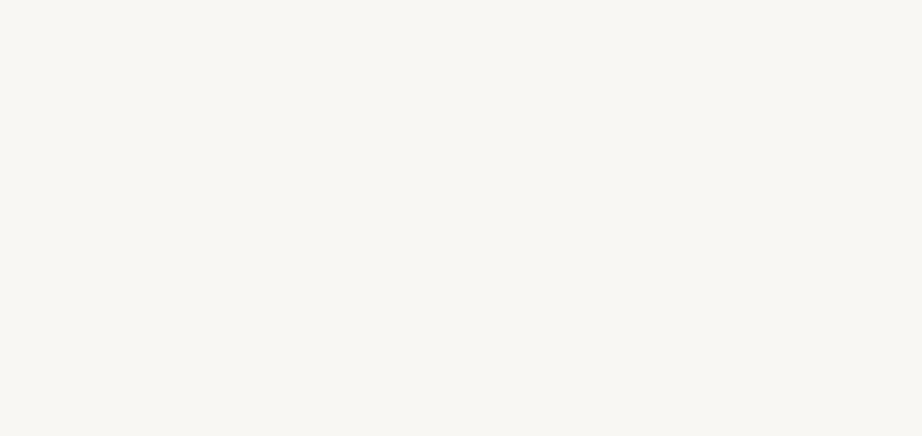
select select "JP"
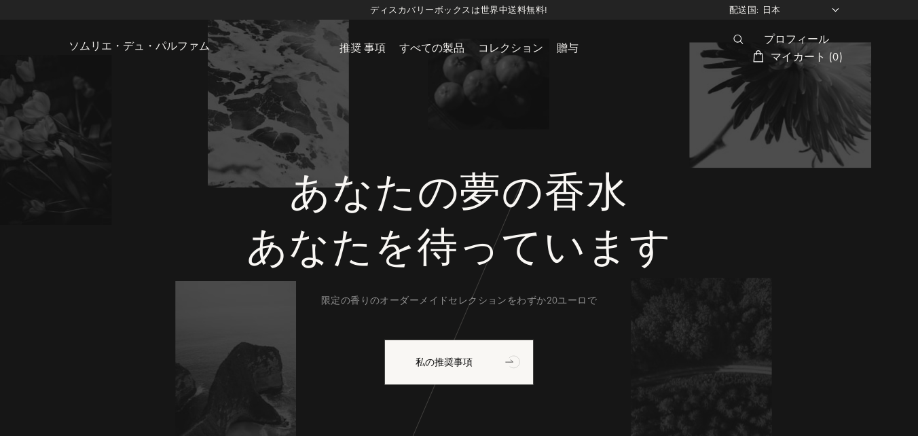
click at [788, 39] on div "プロフィール" at bounding box center [796, 40] width 79 height 18
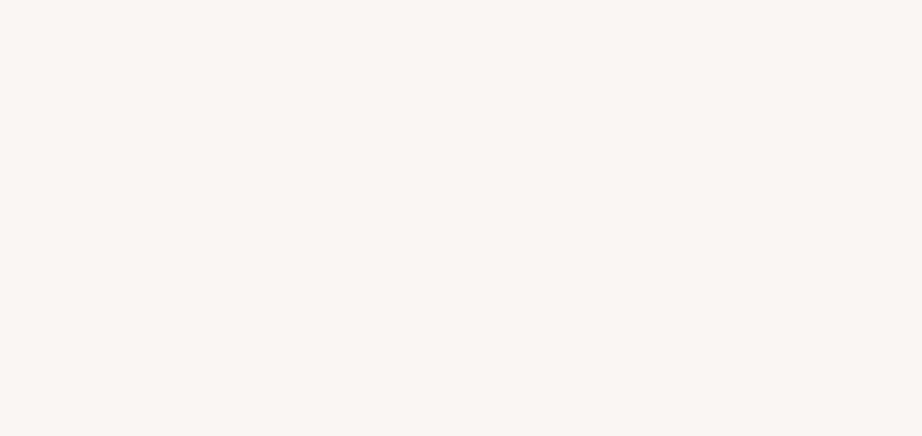
select select "JP"
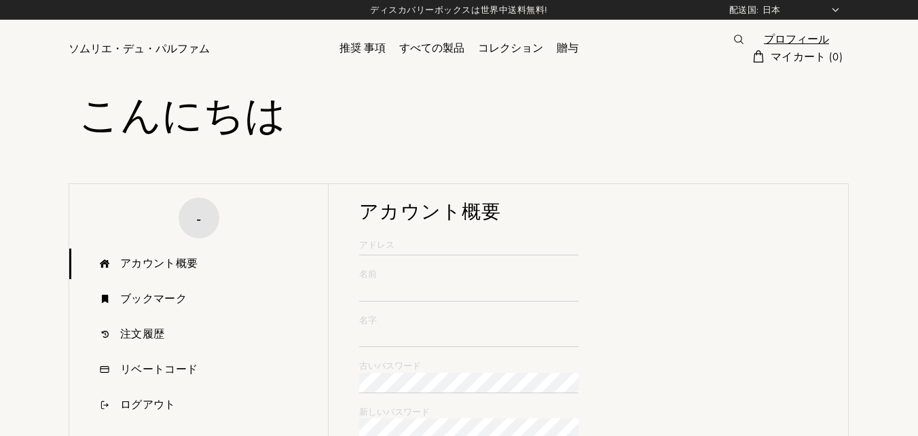
type input "Mika"
type input "Inoue"
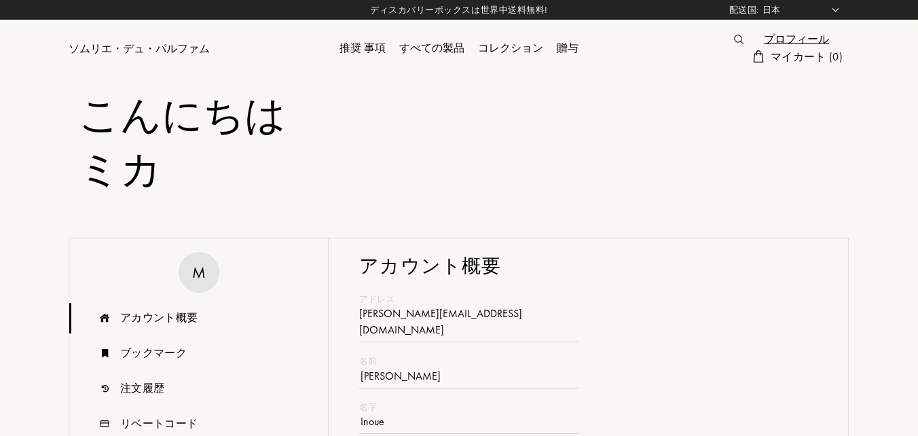
type input "koyumi@ca2.so-net.ne.jp"
click at [136, 52] on div "ソムリエ・デュ・パルファム" at bounding box center [139, 49] width 141 height 16
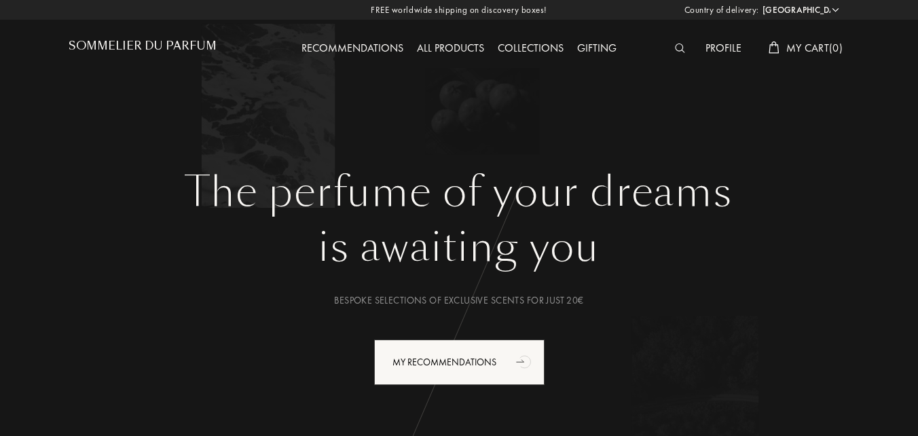
select select "JP"
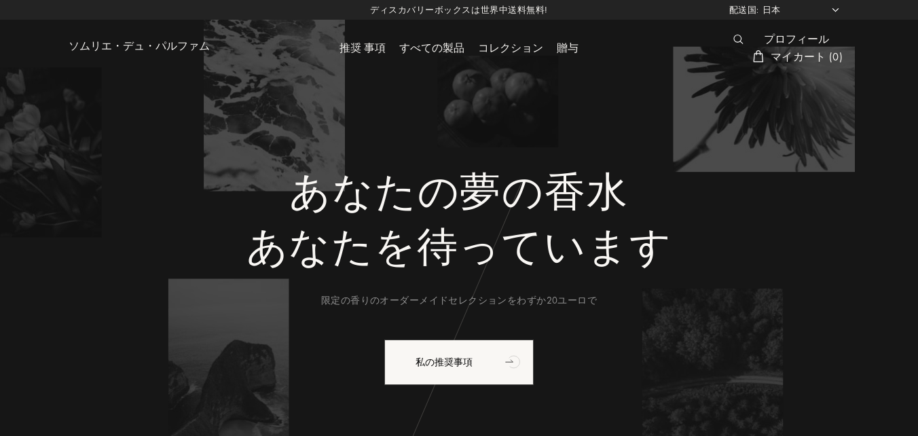
click at [738, 37] on img at bounding box center [739, 40] width 10 height 10
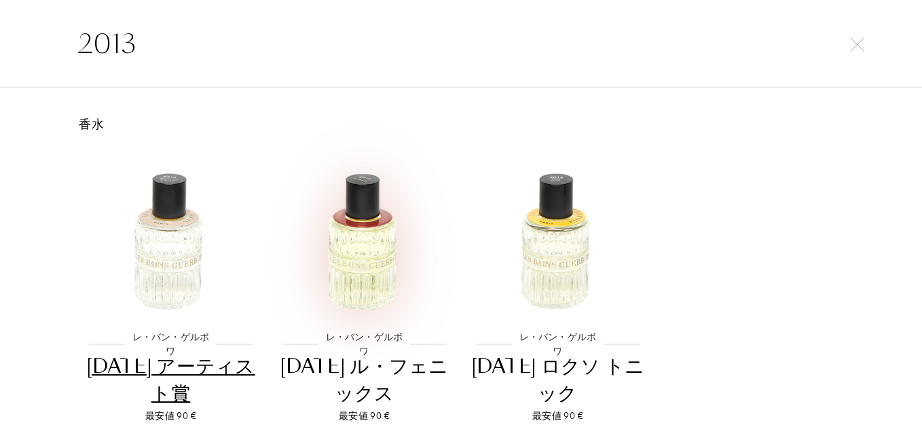
scroll to position [68, 0]
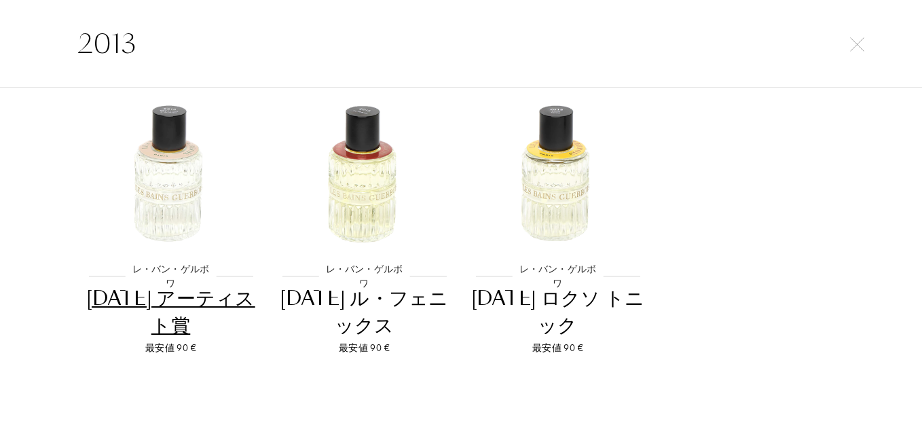
type input "2013"
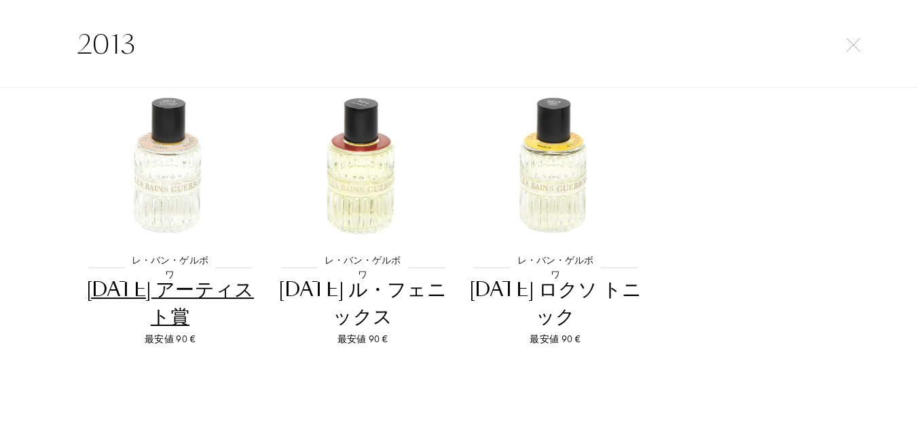
scroll to position [79, 0]
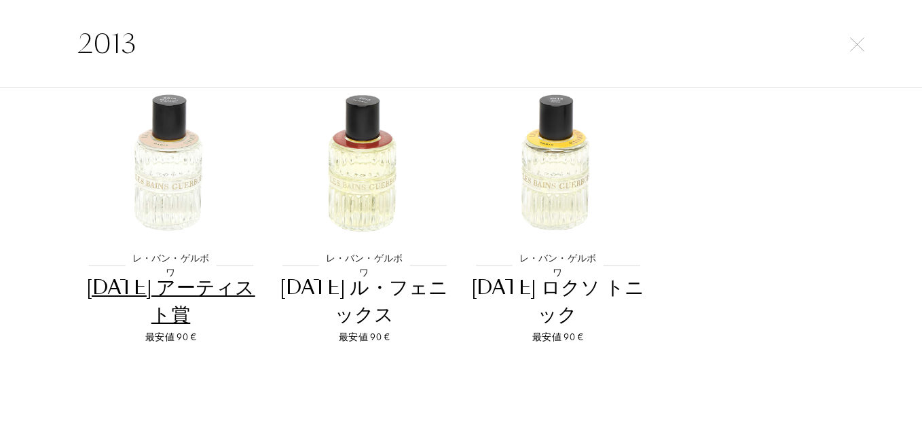
click at [170, 293] on div "[DATE] アーティスト賞" at bounding box center [170, 301] width 183 height 54
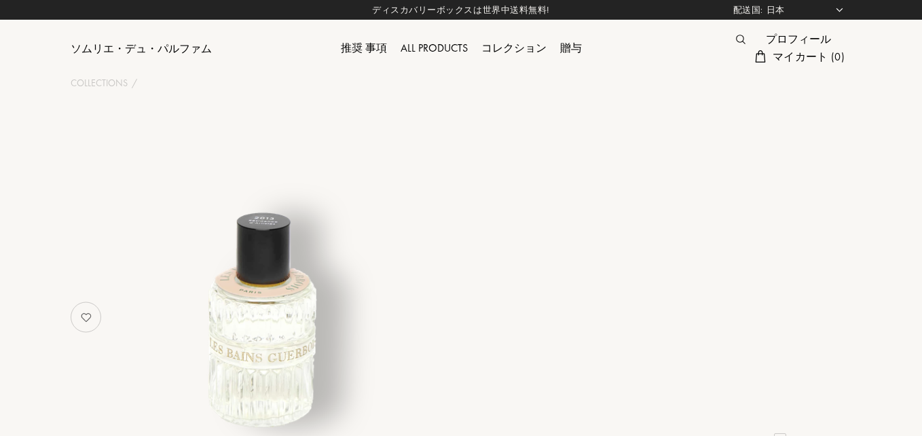
select select "JP"
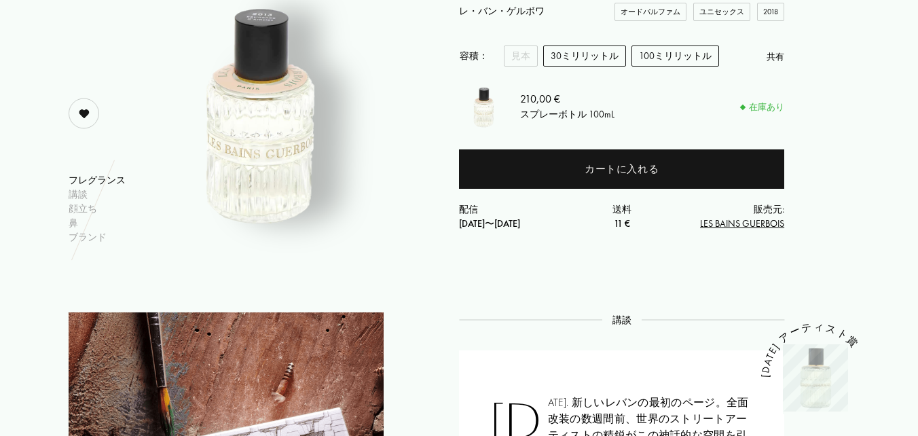
click at [563, 60] on div "30ミリリットル" at bounding box center [584, 56] width 83 height 21
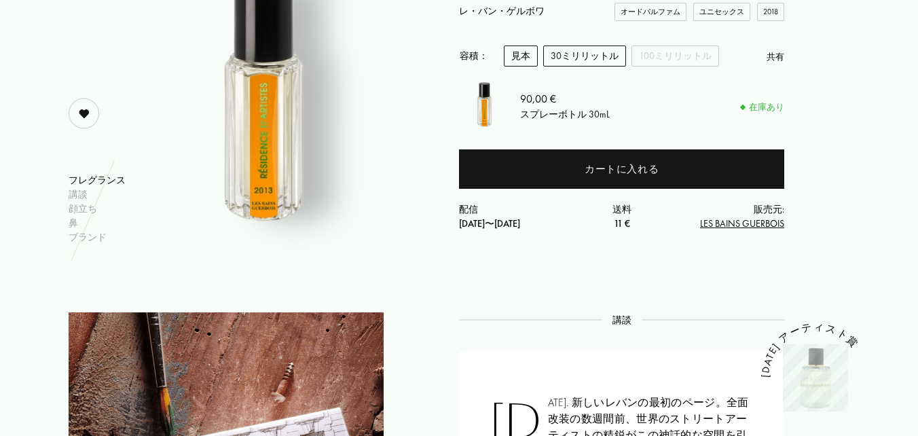
click at [518, 58] on div "見本" at bounding box center [521, 56] width 34 height 21
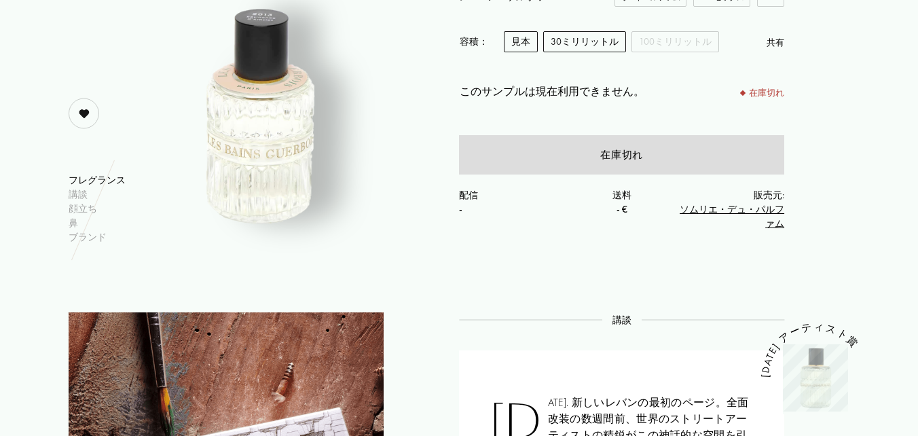
click at [570, 45] on div "30ミリリットル" at bounding box center [584, 41] width 83 height 21
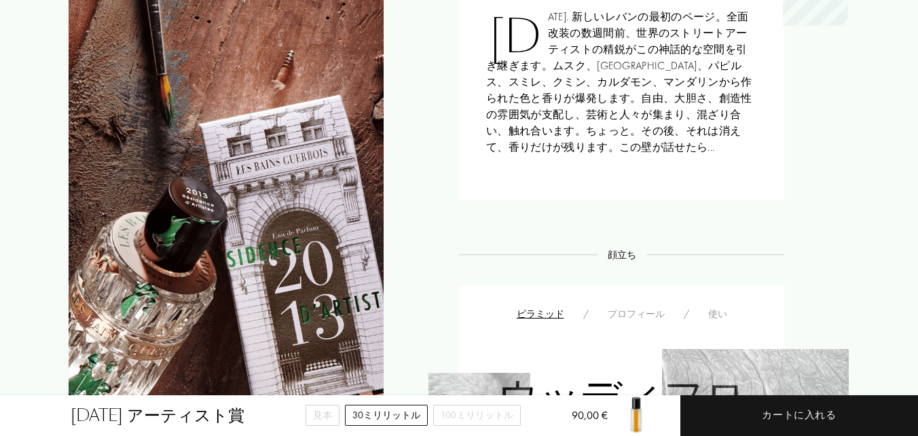
scroll to position [611, 0]
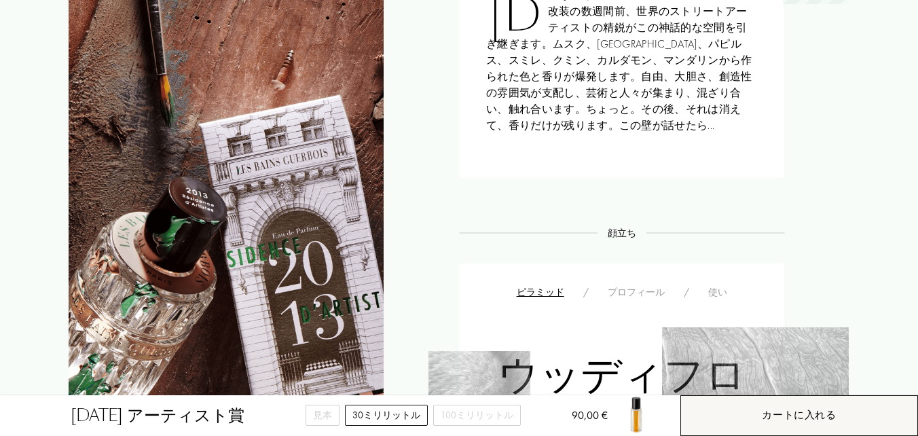
click at [748, 412] on div "カートに入れる" at bounding box center [800, 415] width 238 height 41
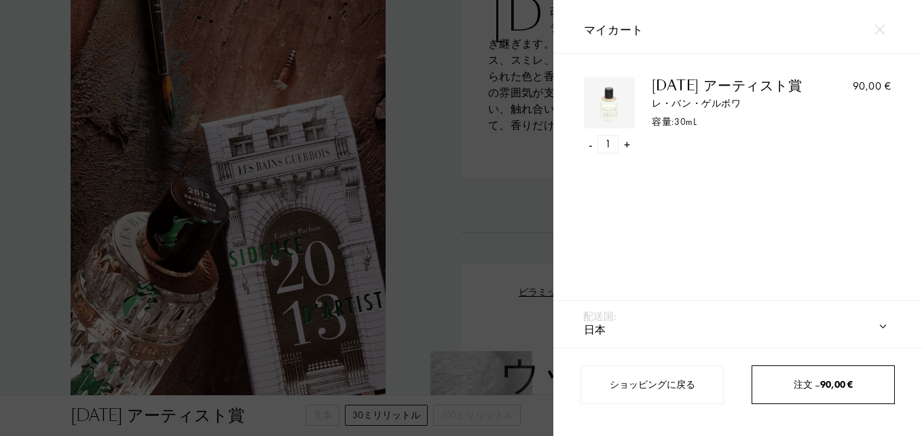
click at [803, 383] on span "注文 – 90,00 €" at bounding box center [823, 384] width 59 height 12
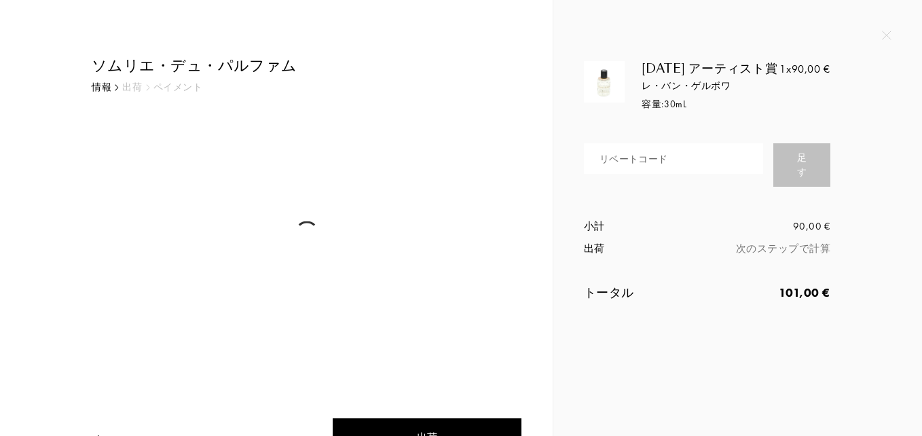
select select "JP"
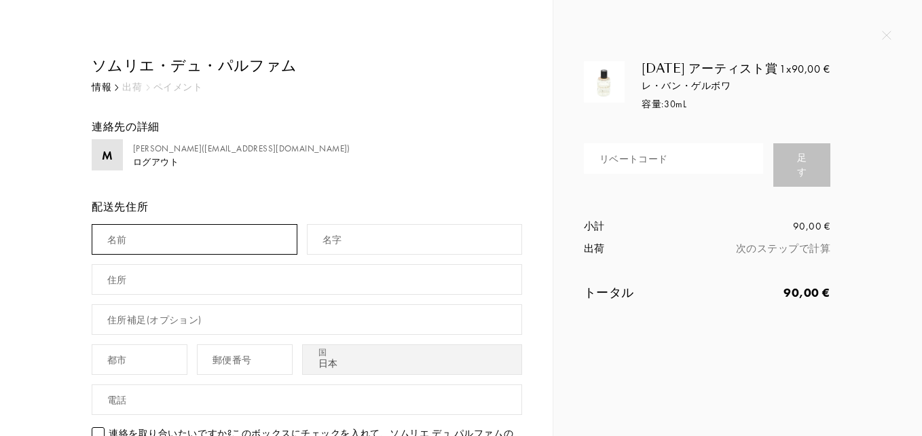
click at [171, 237] on input "text" at bounding box center [195, 239] width 206 height 31
type input "Mika"
click at [329, 243] on div "名字" at bounding box center [333, 240] width 20 height 14
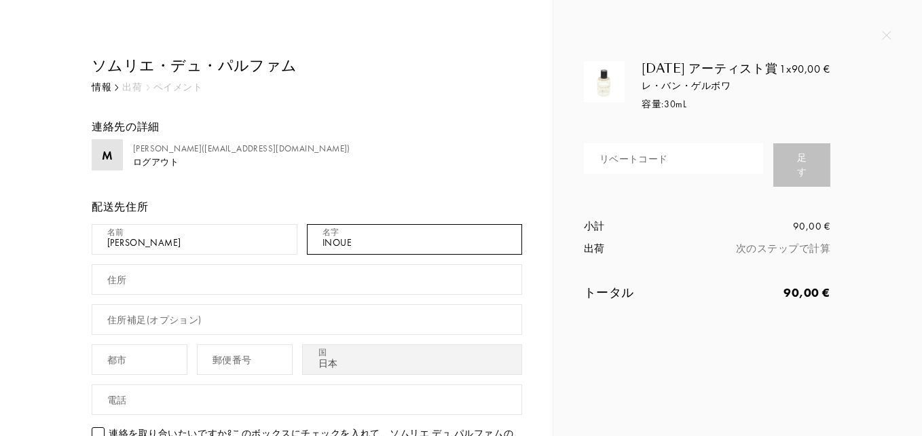
type input "INOUE"
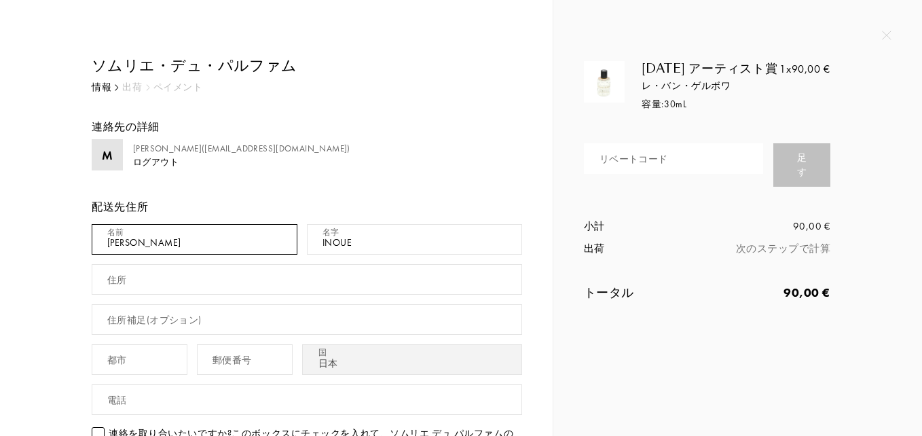
click at [255, 239] on input "Mika" at bounding box center [195, 239] width 206 height 31
type input "M"
click at [202, 243] on input "MIKA" at bounding box center [195, 239] width 206 height 31
click at [134, 243] on input "MIKA" at bounding box center [195, 239] width 206 height 31
type input "MIKA"
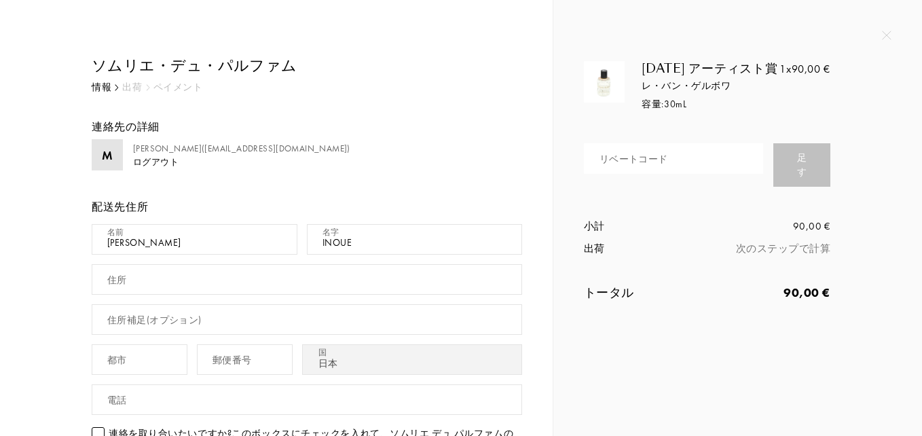
click at [211, 200] on div "配送先住所" at bounding box center [307, 207] width 431 height 16
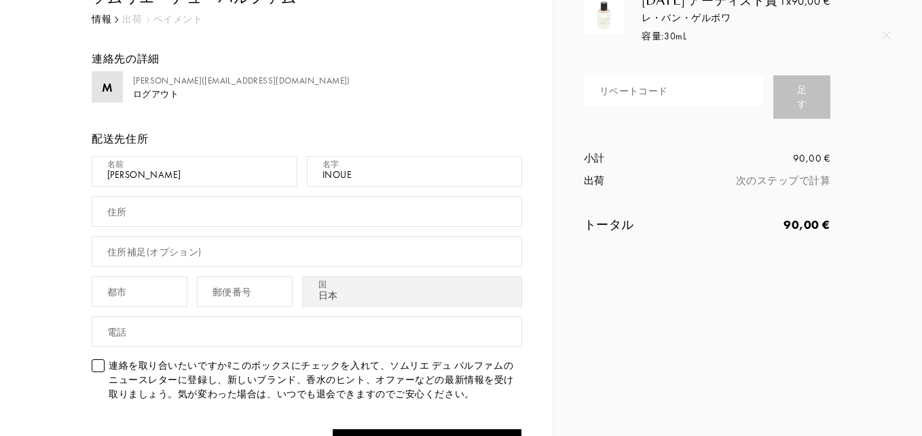
click at [133, 217] on input "text" at bounding box center [307, 211] width 431 height 31
click at [139, 308] on div "都市" at bounding box center [144, 292] width 105 height 40
click at [145, 293] on input "text" at bounding box center [140, 291] width 96 height 31
click at [219, 291] on div "郵便番号" at bounding box center [232, 292] width 39 height 14
type input "1660013"
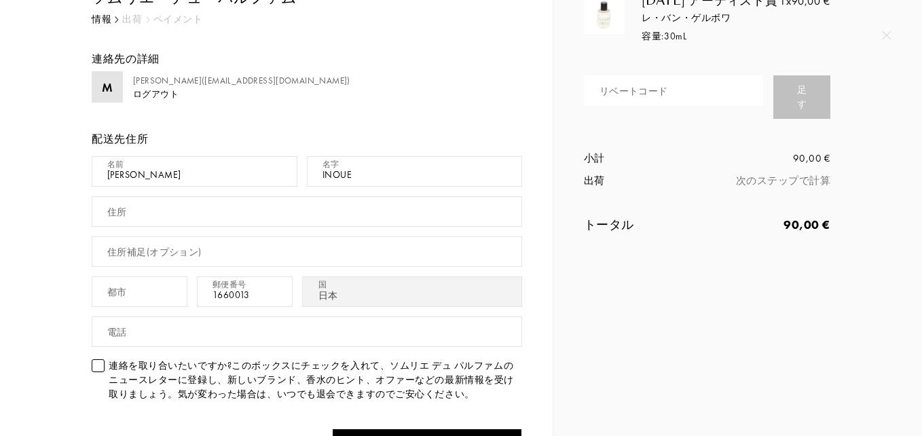
click at [52, 358] on div "ソムリエ・デュ・パルファム 情報 出荷 ペイメント 連絡先の詳細 M 井上美香(koyumi@ca2.so-net.ne.jp ) ログアウト 配送先住所 名…" at bounding box center [286, 316] width 471 height 661
click at [71, 310] on div "ソムリエ・デュ・パルファム 情報 出荷 ペイメント 連絡先の詳細 M 井上美香(koyumi@ca2.so-net.ne.jp ) ログアウト 配送先住所 名…" at bounding box center [291, 316] width 461 height 661
click at [547, 262] on div "ソムリエ・デュ・パルファム 情報 出荷 ペイメント 連絡先の詳細 M 井上美香(koyumi@ca2.so-net.ne.jp ) ログアウト 配送先住所 名…" at bounding box center [276, 289] width 553 height 715
click at [460, 60] on div "連絡先の詳細" at bounding box center [307, 49] width 431 height 44
click at [115, 215] on div "住所" at bounding box center [117, 212] width 20 height 14
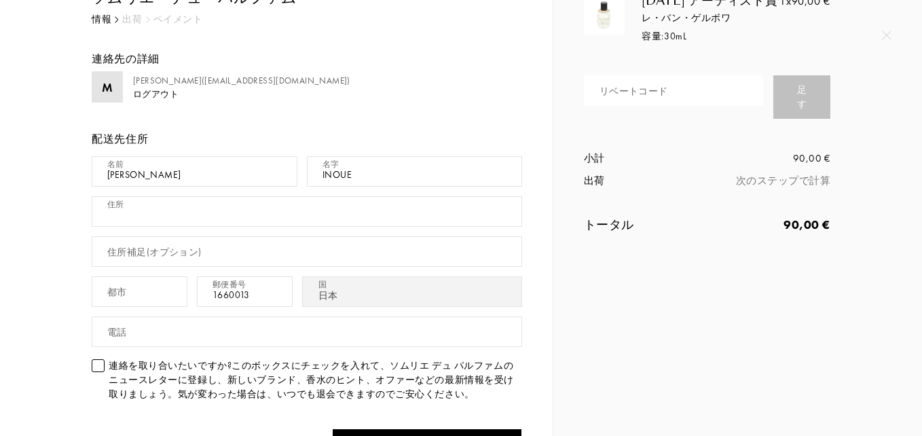
paste input "Lions Plaza Hounanchou 207"
type input "Lions Plaza Hounanchou 207"
click at [145, 293] on input "text" at bounding box center [140, 291] width 96 height 31
type input "Tokyo"
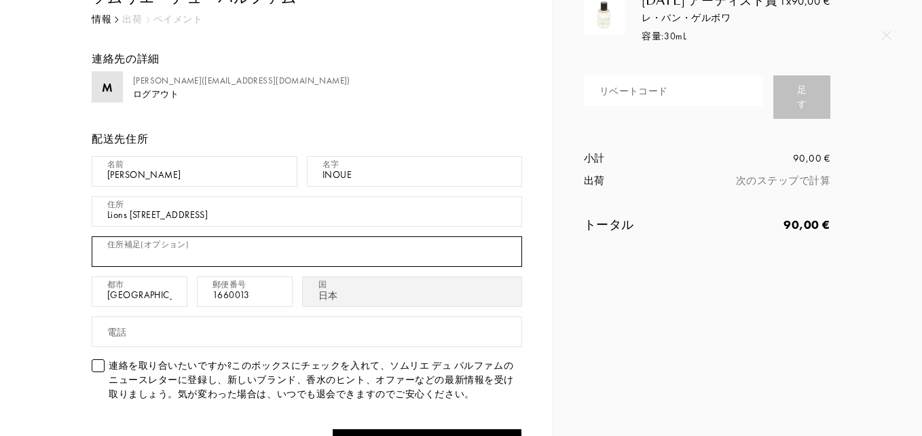
click at [245, 257] on input "text" at bounding box center [307, 251] width 431 height 31
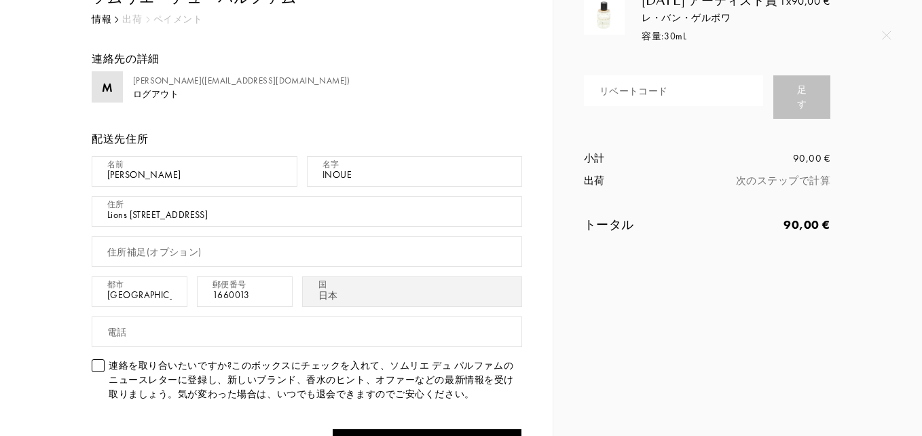
click at [626, 302] on div "2013 アーティスト賞 レ・バン・ゲルボワ 容量:30mL 1x 90,00 € リベートコード 足す 小計 90,00 € 出荷 次のステップで計算 トー…" at bounding box center [738, 150] width 369 height 436
click at [241, 214] on input "Lions Plaza Hounanchou 207" at bounding box center [307, 211] width 431 height 31
paste input "1-3-13 Suginami-ku Horinouchi"
type input "Lions Plaza Hounanchou 207　1-3-13 Suginami-ku Horinouchi"
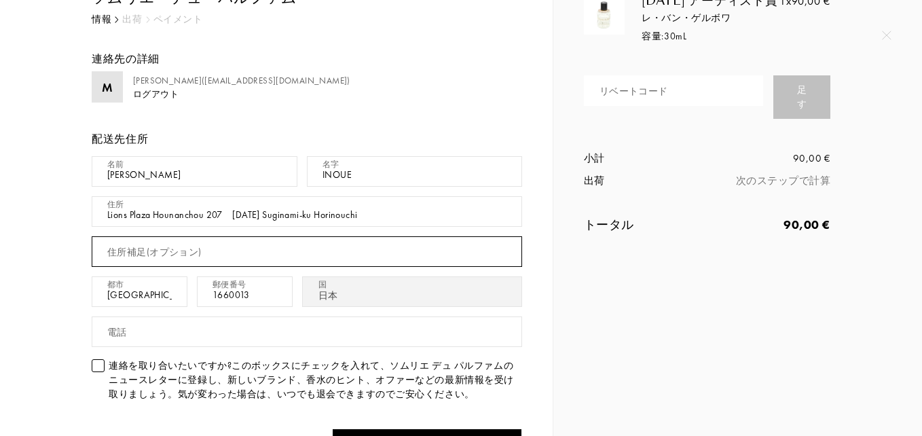
click at [342, 254] on input "text" at bounding box center [307, 251] width 431 height 31
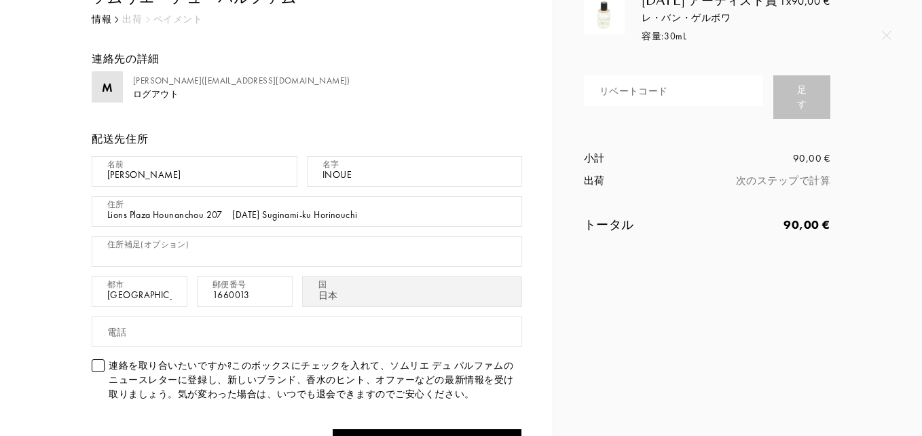
click at [35, 264] on div "ソムリエ・デュ・パルファム 情報 出荷 ペイメント 連絡先の詳細 M 井上美香(koyumi@ca2.so-net.ne.jp ) ログアウト 配送先住所 名…" at bounding box center [277, 316] width 492 height 661
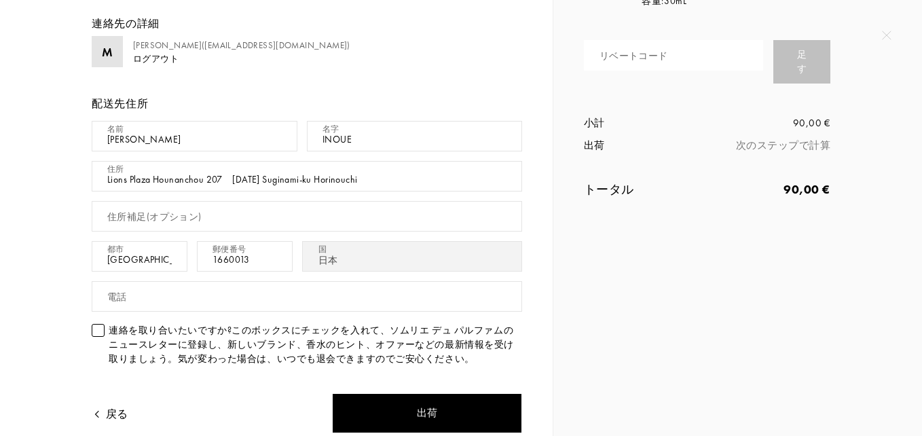
scroll to position [136, 0]
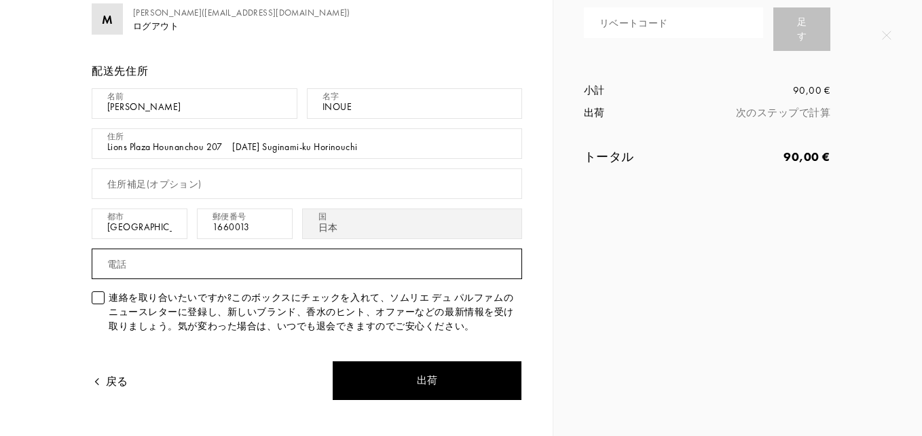
click at [165, 270] on input "text" at bounding box center [307, 264] width 431 height 31
type input "+810333180084"
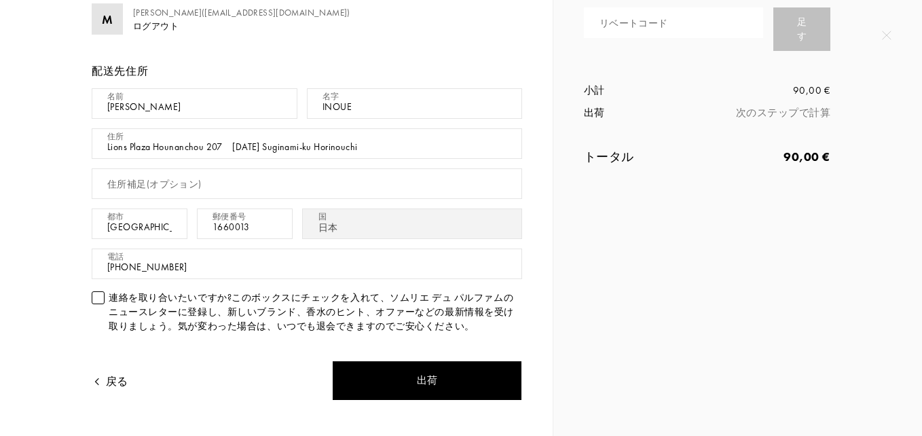
click at [208, 362] on div "戻る" at bounding box center [199, 372] width 215 height 57
click at [105, 147] on input "Lions Plaza Hounanchou 207　1-3-13 Suginami-ku Horinouchi" at bounding box center [307, 143] width 431 height 31
click at [124, 147] on input "207　Lions Plaza Hounanchou 207　1-3-13 Suginami-ku Horinouchi" at bounding box center [307, 143] width 431 height 31
drag, startPoint x: 229, startPoint y: 145, endPoint x: 241, endPoint y: 145, distance: 12.2
click at [231, 145] on input "207　Lions Plaza Hounanchou 207　1-3-13 Suginami-ku Horinouchi" at bounding box center [307, 143] width 431 height 31
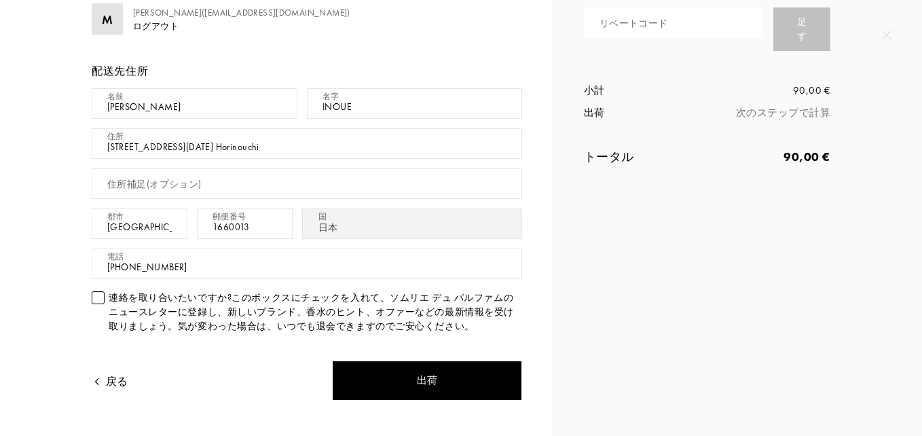
click at [124, 148] on input "207　Lions Plaza Hounanchou　1-3-13 Suginami-ku Horinouchi" at bounding box center [307, 143] width 431 height 31
click at [224, 145] on input "207 Lions Plaza Hounanchou　1-3-13 Suginami-ku Horinouchi" at bounding box center [307, 143] width 431 height 31
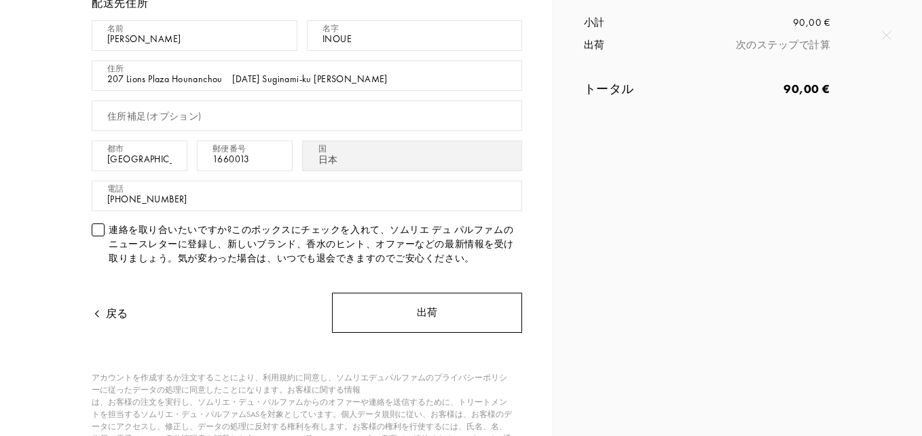
type input "207 Lions Plaza Hounanchou　1-3-13 Suginami-ku Horinouchi"
click at [424, 316] on div "出荷" at bounding box center [427, 313] width 190 height 40
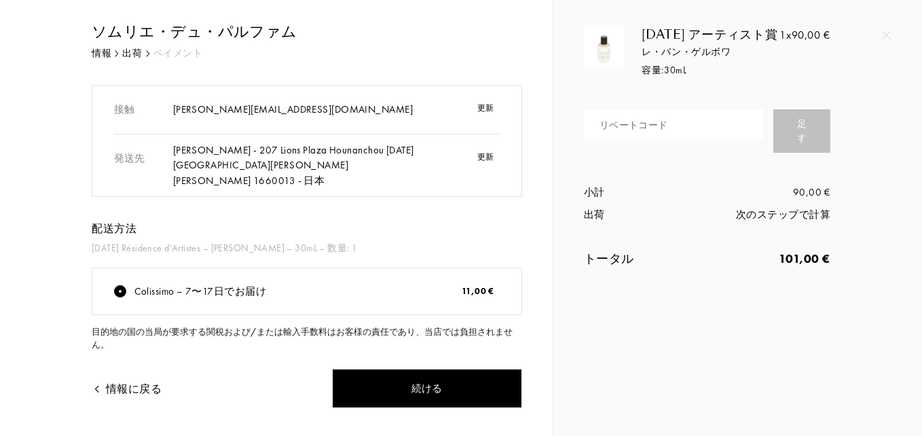
scroll to position [51, 0]
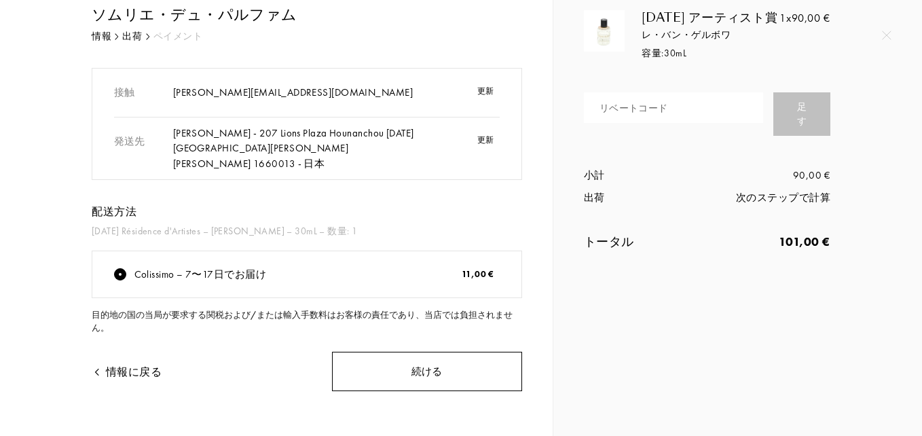
click at [425, 364] on div "続ける" at bounding box center [427, 372] width 190 height 40
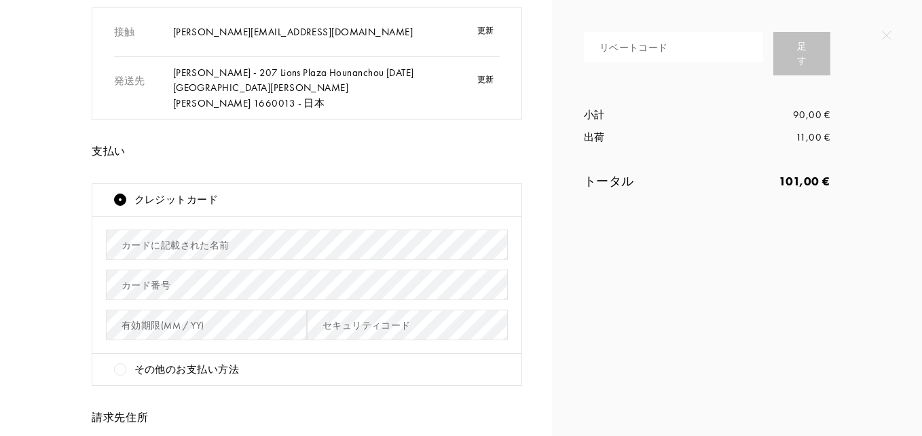
scroll to position [112, 0]
click at [179, 238] on div "カードに記載された名前" at bounding box center [176, 245] width 108 height 14
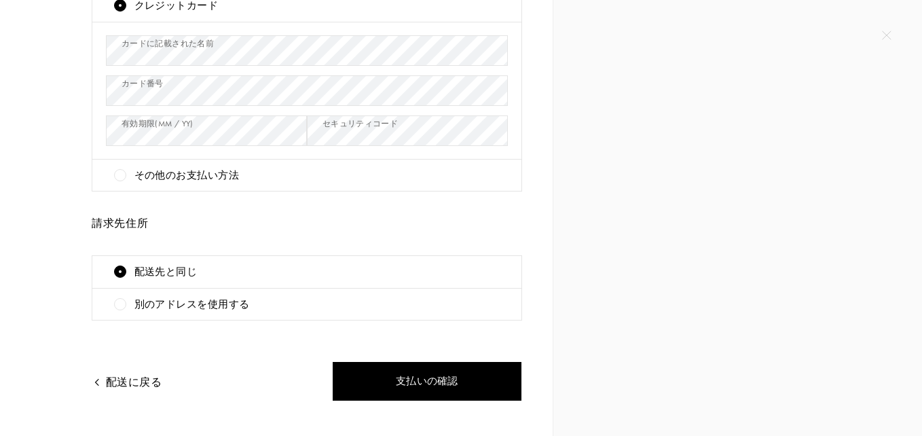
scroll to position [316, 0]
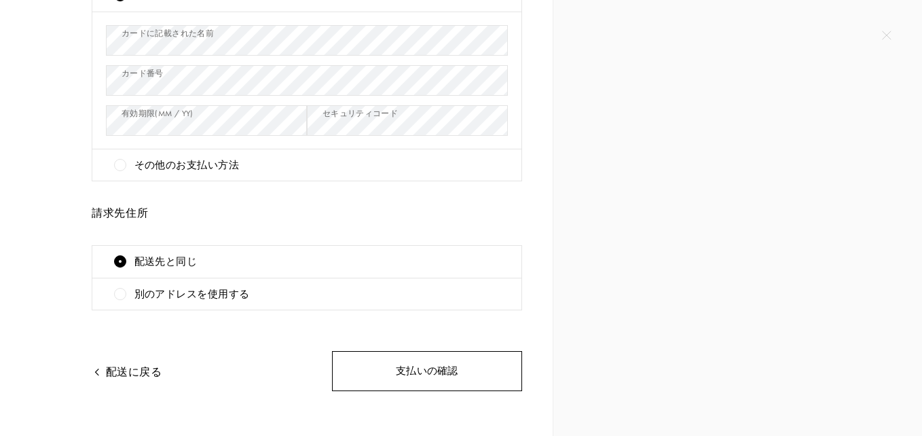
click at [441, 357] on div "支払いの確認" at bounding box center [427, 371] width 190 height 40
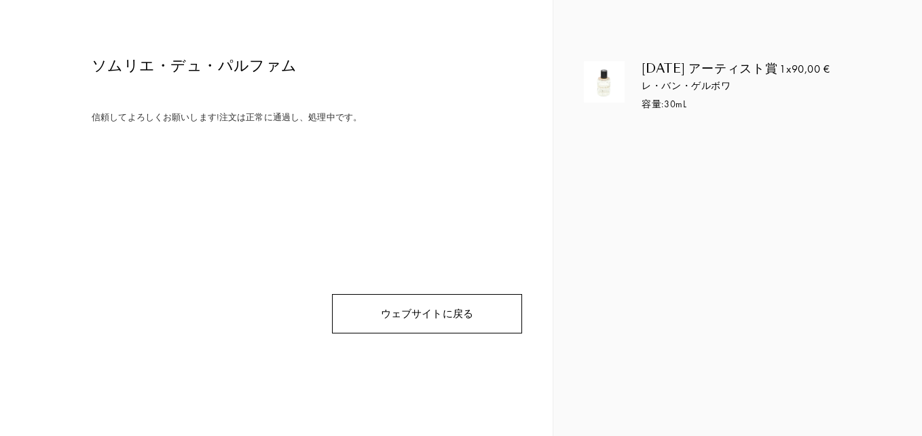
click at [452, 312] on div "ウェブサイトに戻る" at bounding box center [427, 314] width 190 height 40
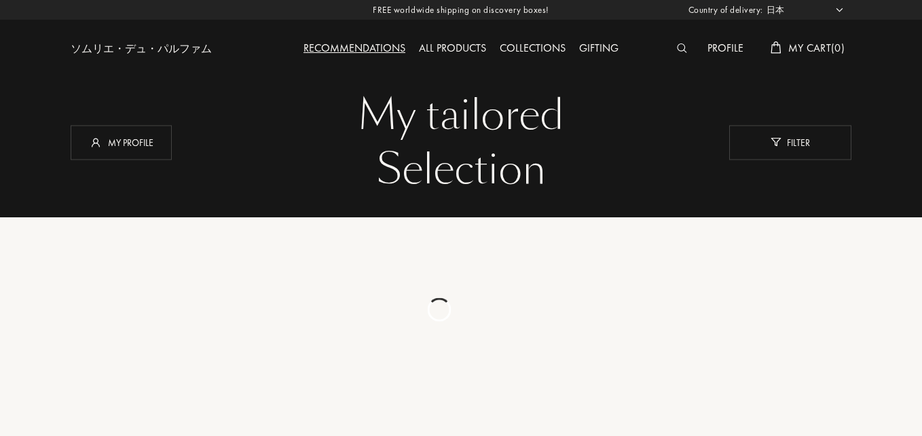
select select "JP"
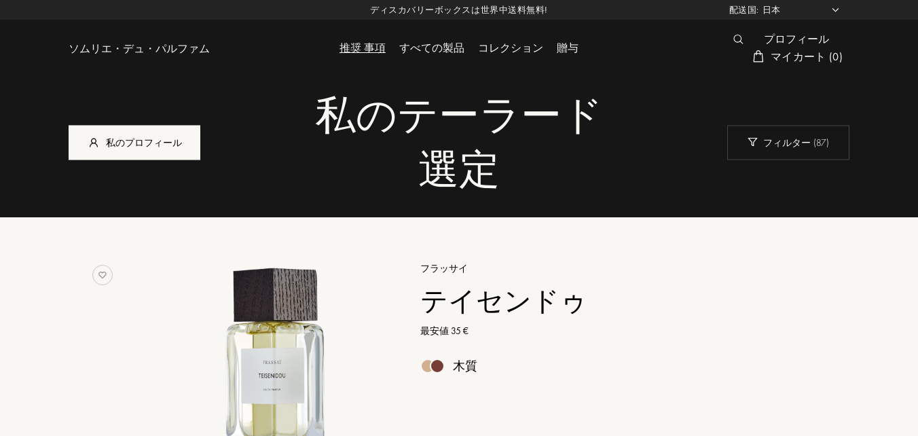
click at [173, 145] on font "私のプロフィール" at bounding box center [144, 142] width 76 height 12
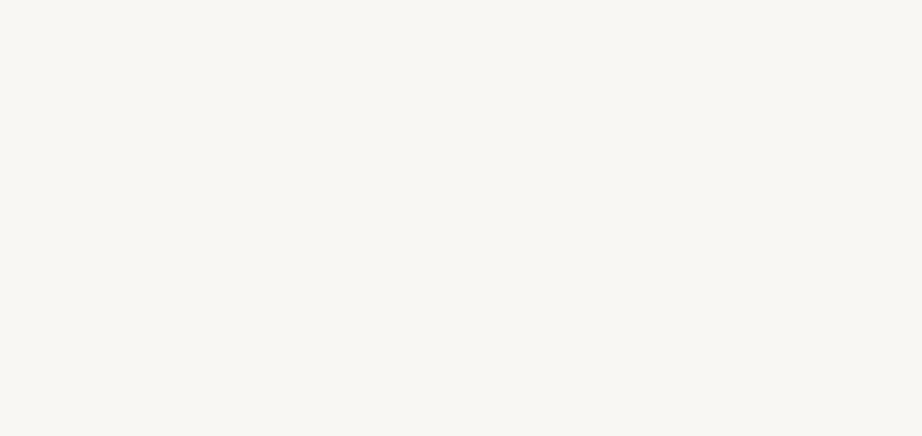
select select "JP"
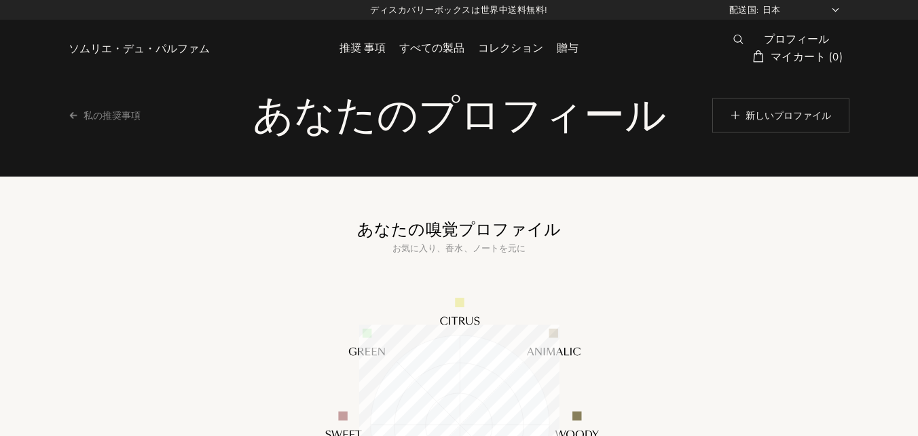
click at [798, 41] on div "プロフィール" at bounding box center [796, 40] width 79 height 18
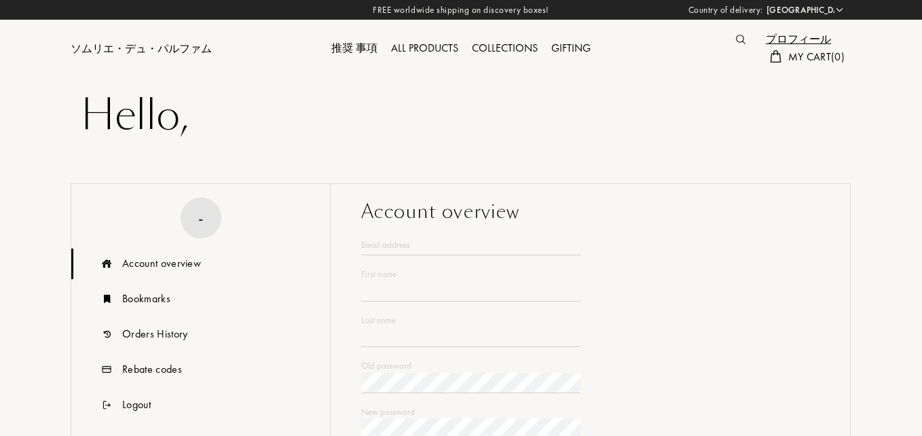
select select "JP"
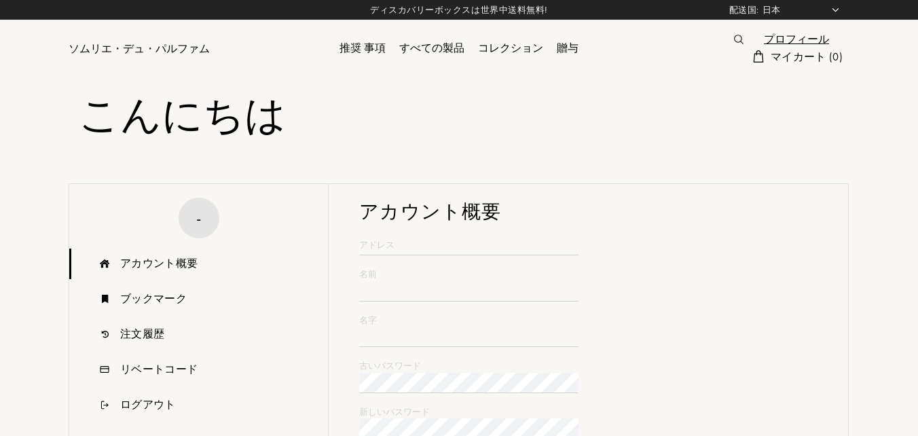
type input "[PERSON_NAME]"
type input "Inoue"
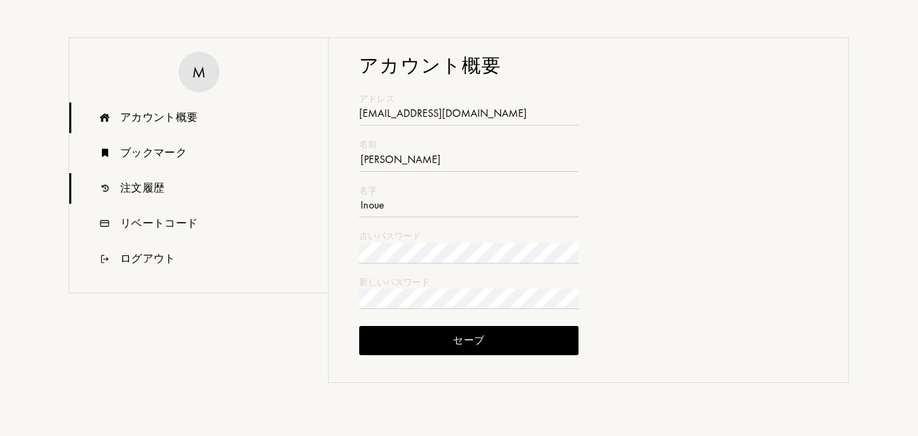
scroll to position [204, 0]
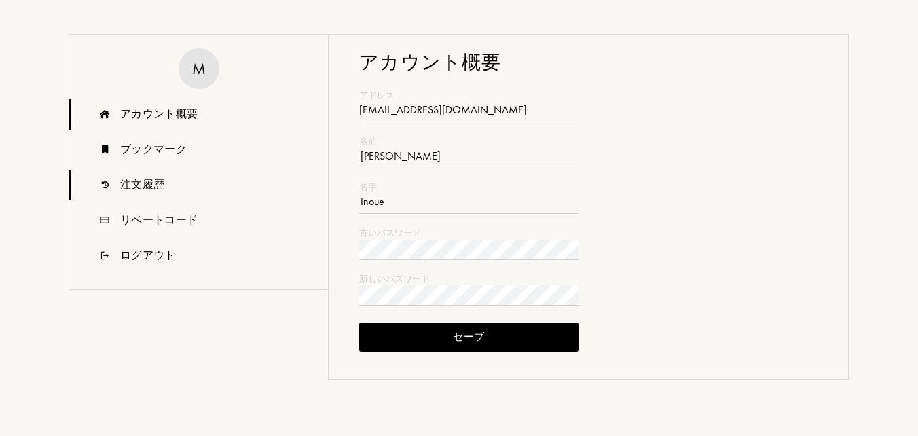
type input "[EMAIL_ADDRESS][DOMAIN_NAME]"
click at [153, 189] on div "注文履歴" at bounding box center [142, 185] width 44 height 16
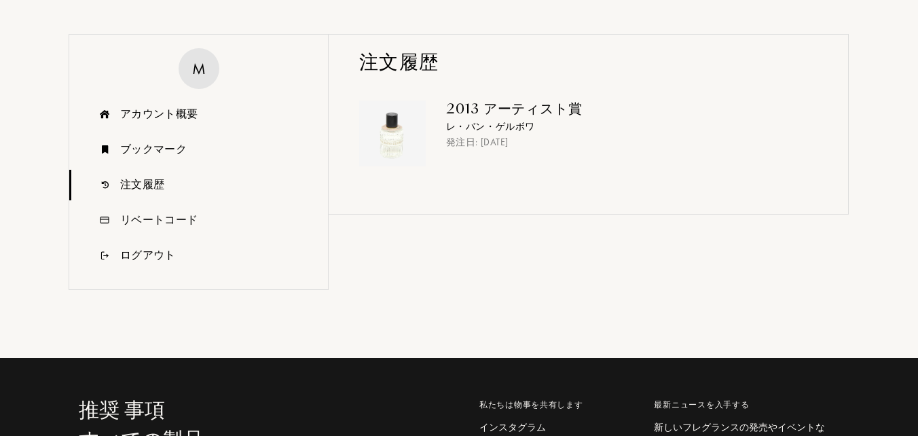
click at [501, 116] on div "2013 アーティスト賞" at bounding box center [626, 109] width 361 height 16
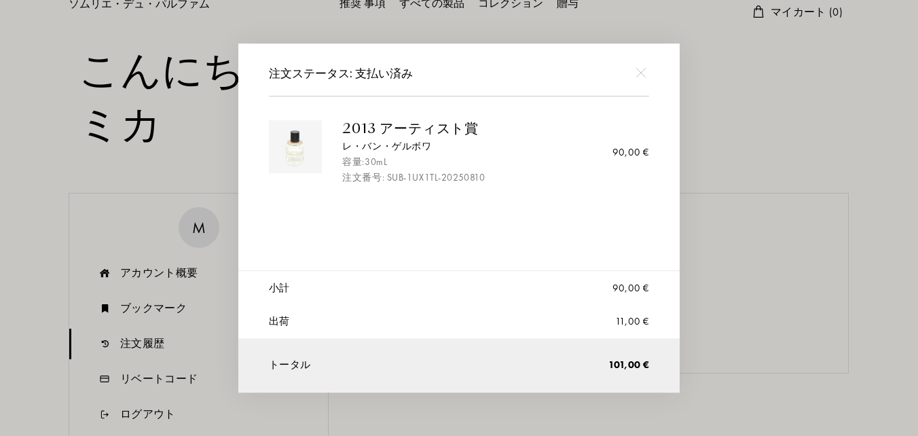
scroll to position [0, 0]
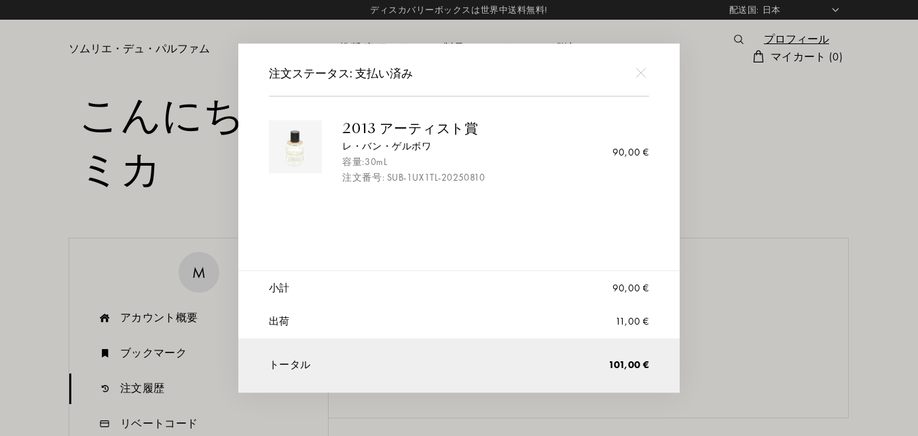
click at [643, 72] on img at bounding box center [641, 72] width 10 height 10
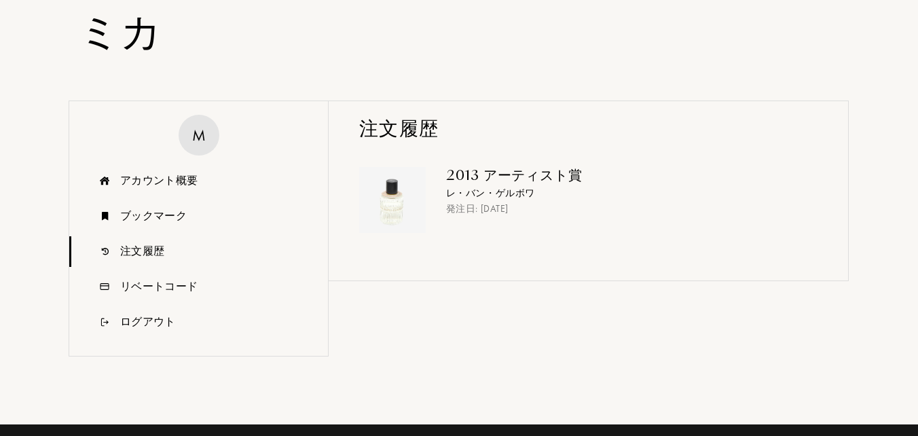
scroll to position [136, 0]
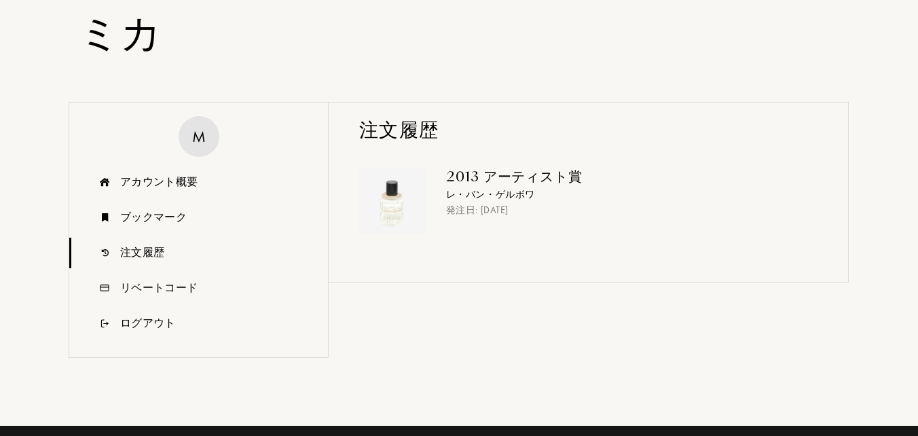
click at [574, 186] on div "2013 アーティスト賞 レ・バン・ゲルボワ 発注日: [DATE]" at bounding box center [626, 192] width 361 height 49
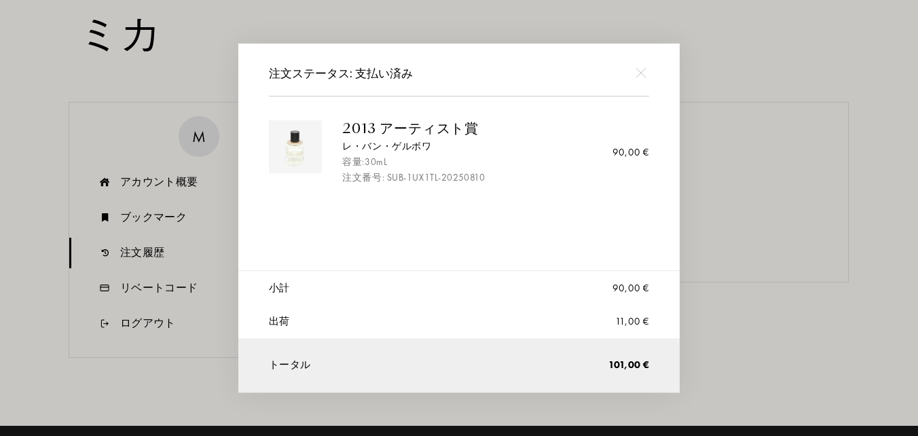
click at [641, 76] on img at bounding box center [641, 72] width 10 height 10
